Goal: Register for event/course

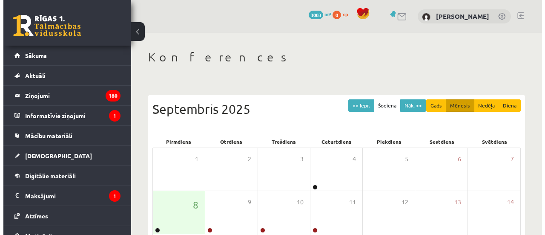
scroll to position [85, 0]
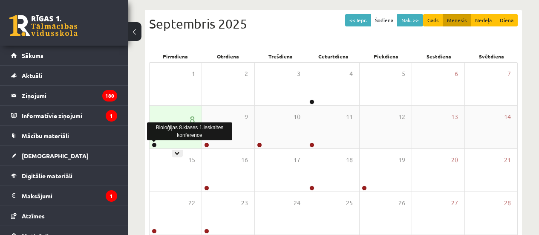
click at [154, 144] on link at bounding box center [154, 144] width 5 height 5
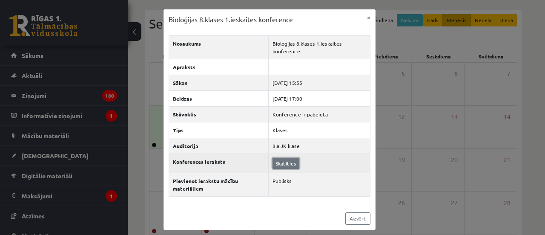
click at [284, 164] on link "Skatīties" at bounding box center [286, 163] width 27 height 11
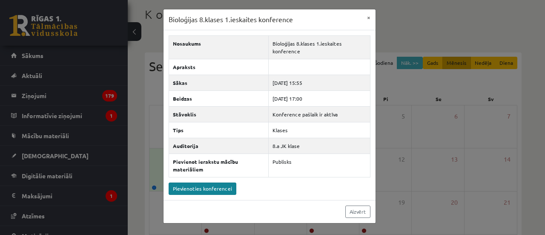
scroll to position [51, 0]
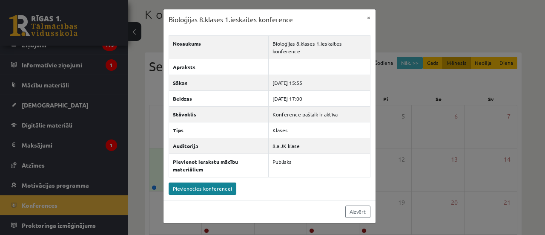
click at [194, 188] on link "Pievienoties konferencei" at bounding box center [203, 188] width 68 height 12
